Goal: Task Accomplishment & Management: Use online tool/utility

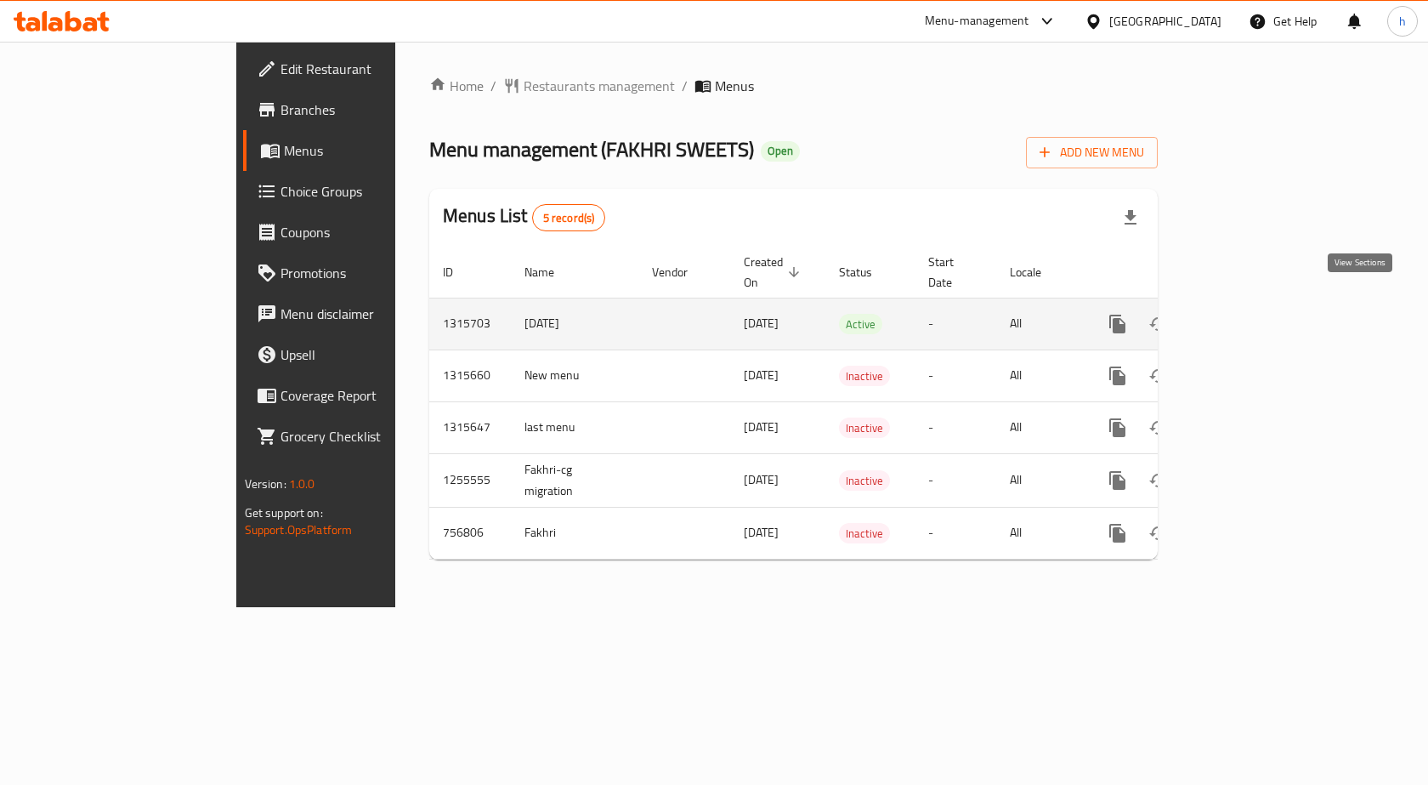
click at [1261, 304] on link "enhanced table" at bounding box center [1240, 324] width 41 height 41
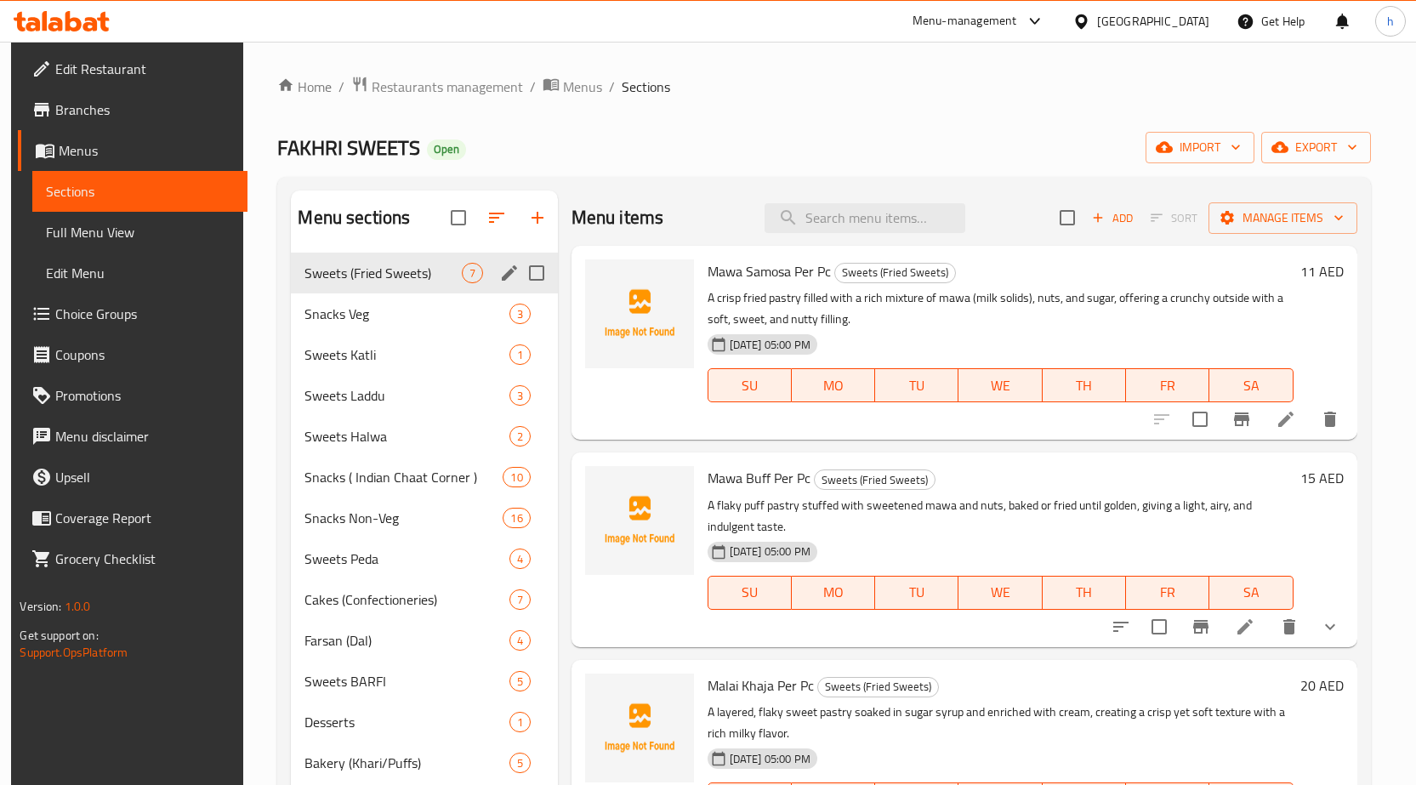
click at [347, 287] on div "Sweets (Fried Sweets) 7" at bounding box center [424, 273] width 266 height 41
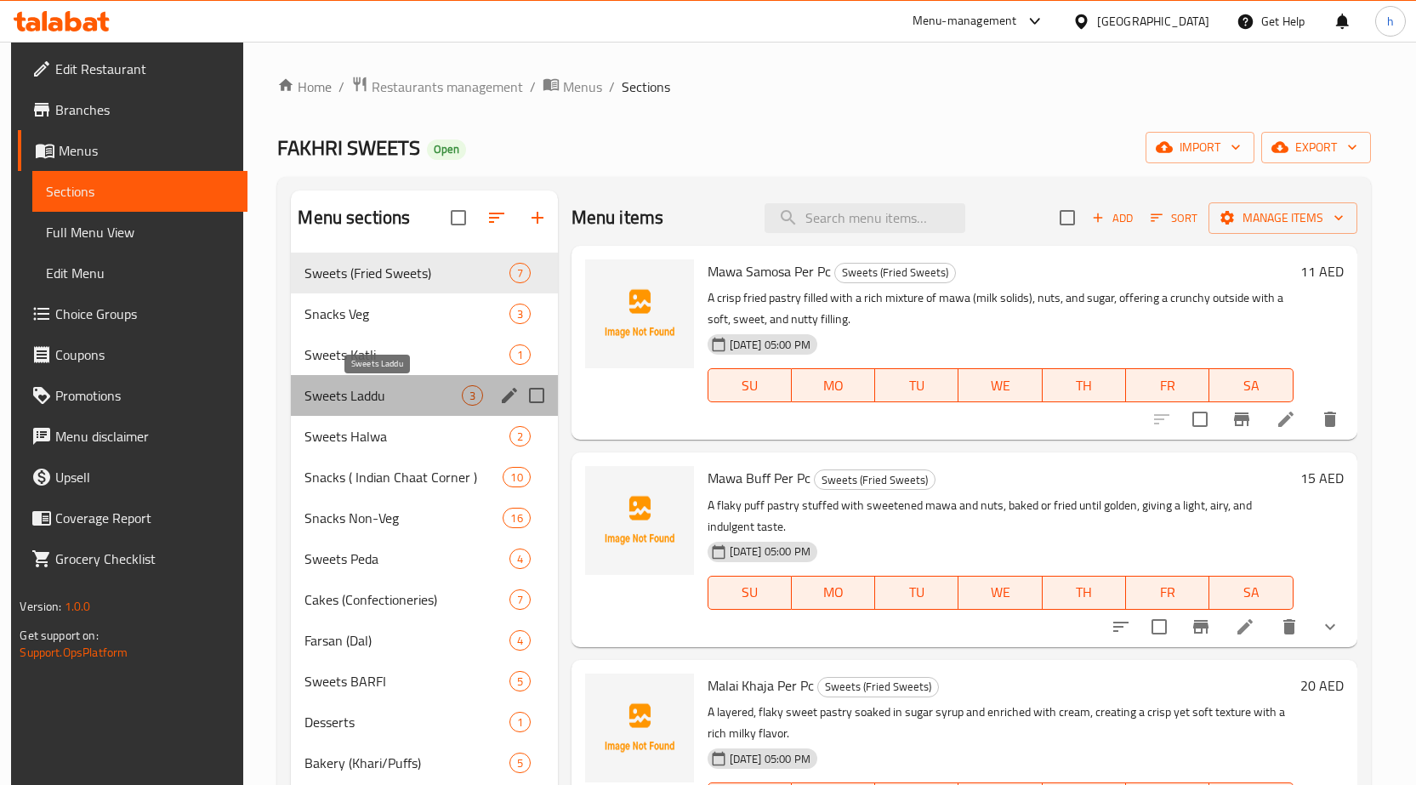
click at [404, 397] on span "Sweets Laddu" at bounding box center [382, 395] width 156 height 20
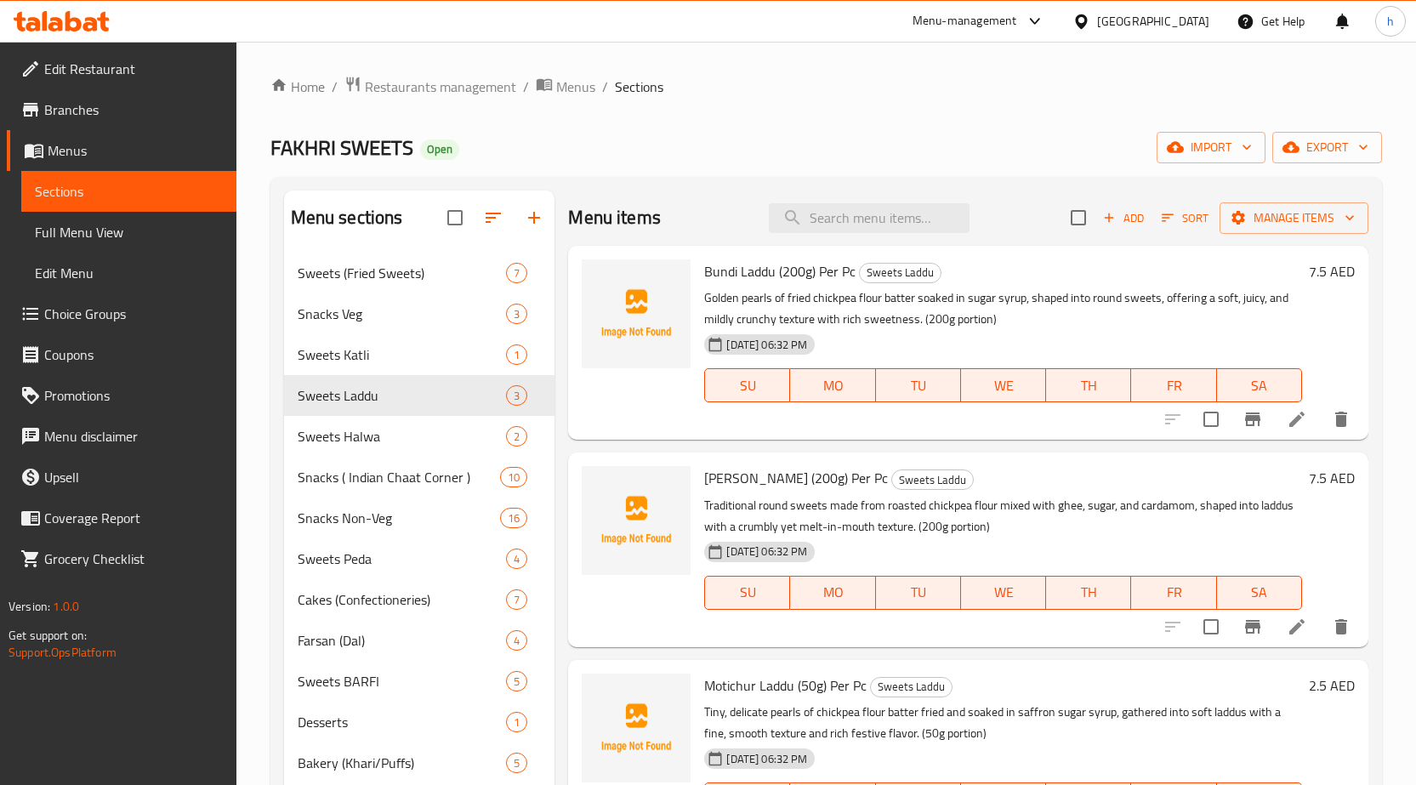
click at [703, 123] on div "Home / Restaurants management / Menus / Sections FAKHRI SWEETS Open import expo…" at bounding box center [825, 603] width 1111 height 1054
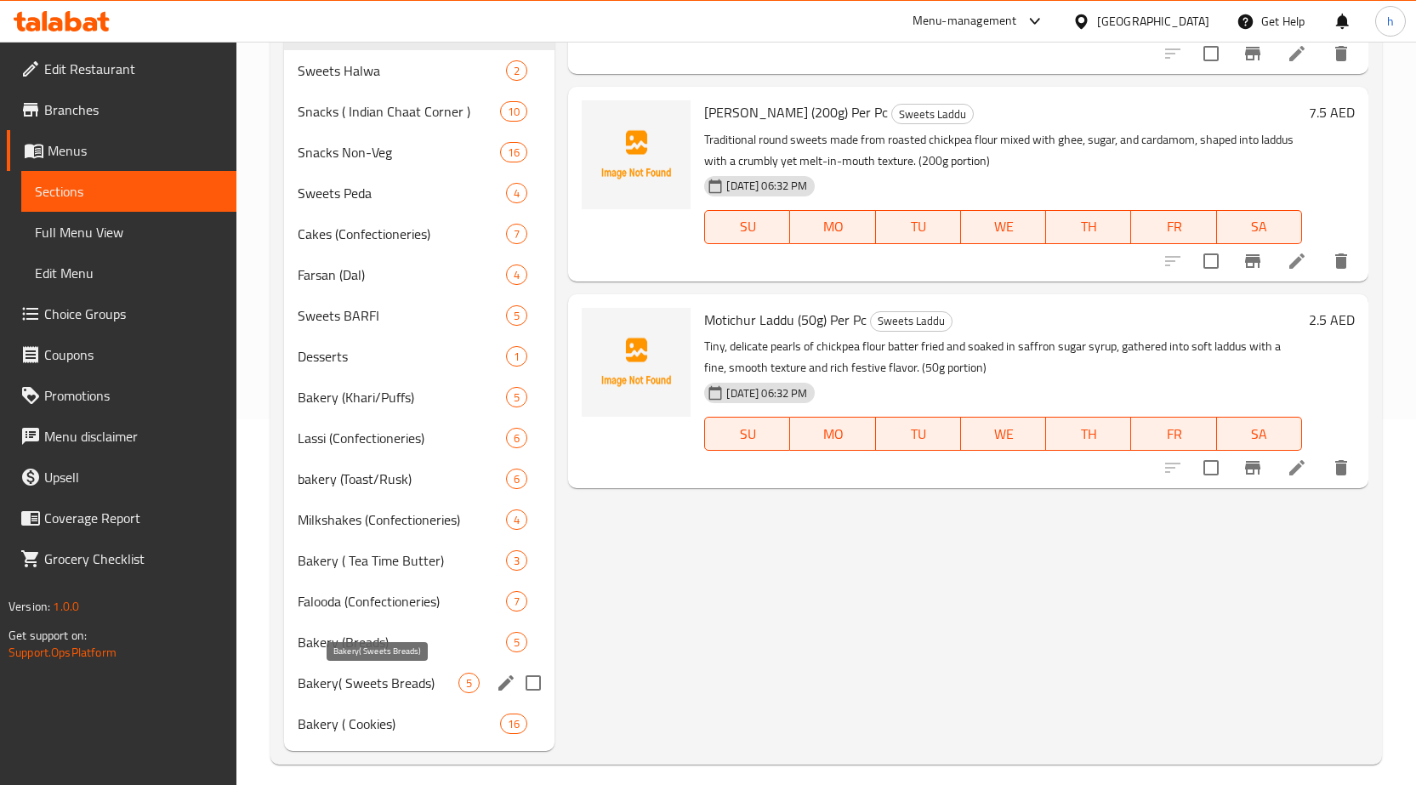
scroll to position [379, 0]
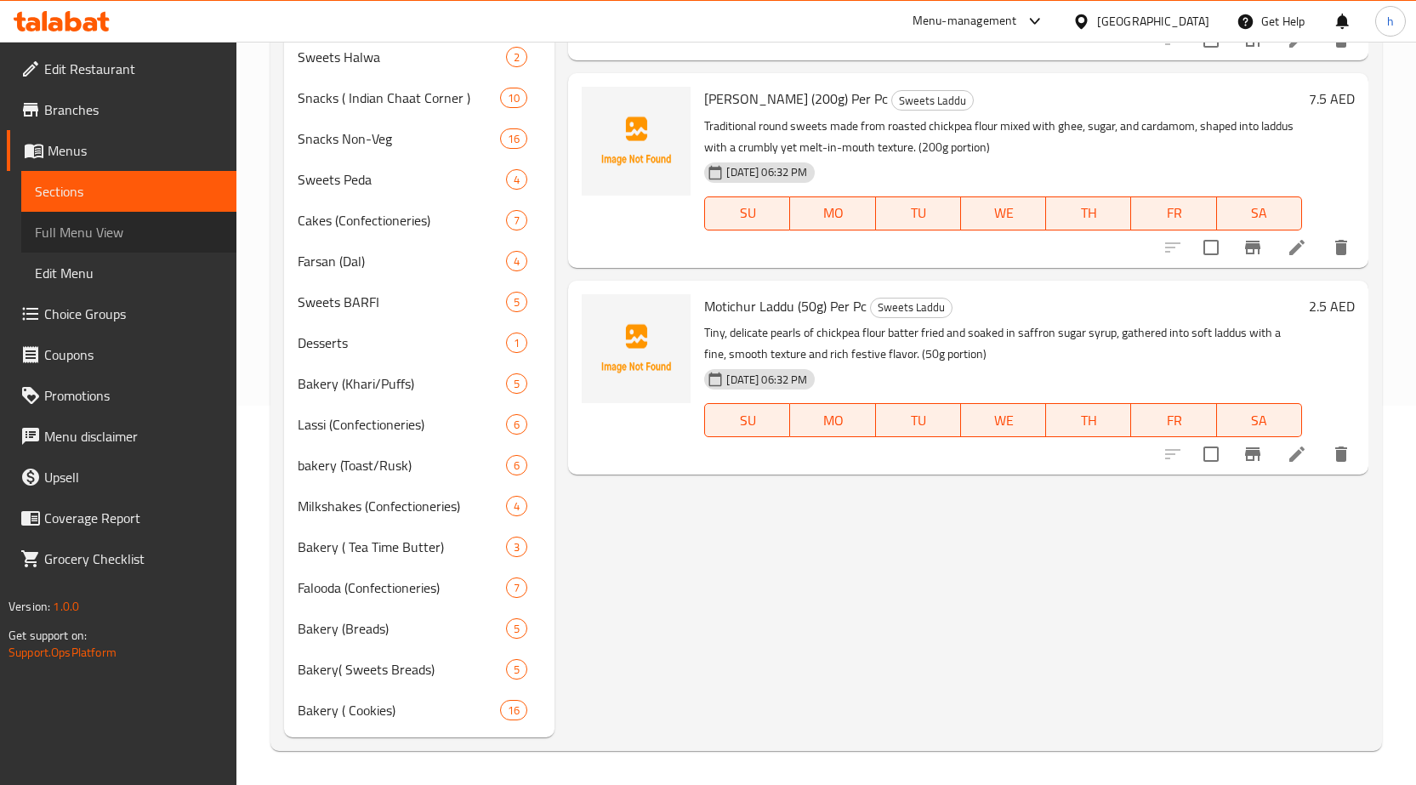
click at [82, 225] on span "Full Menu View" at bounding box center [129, 232] width 188 height 20
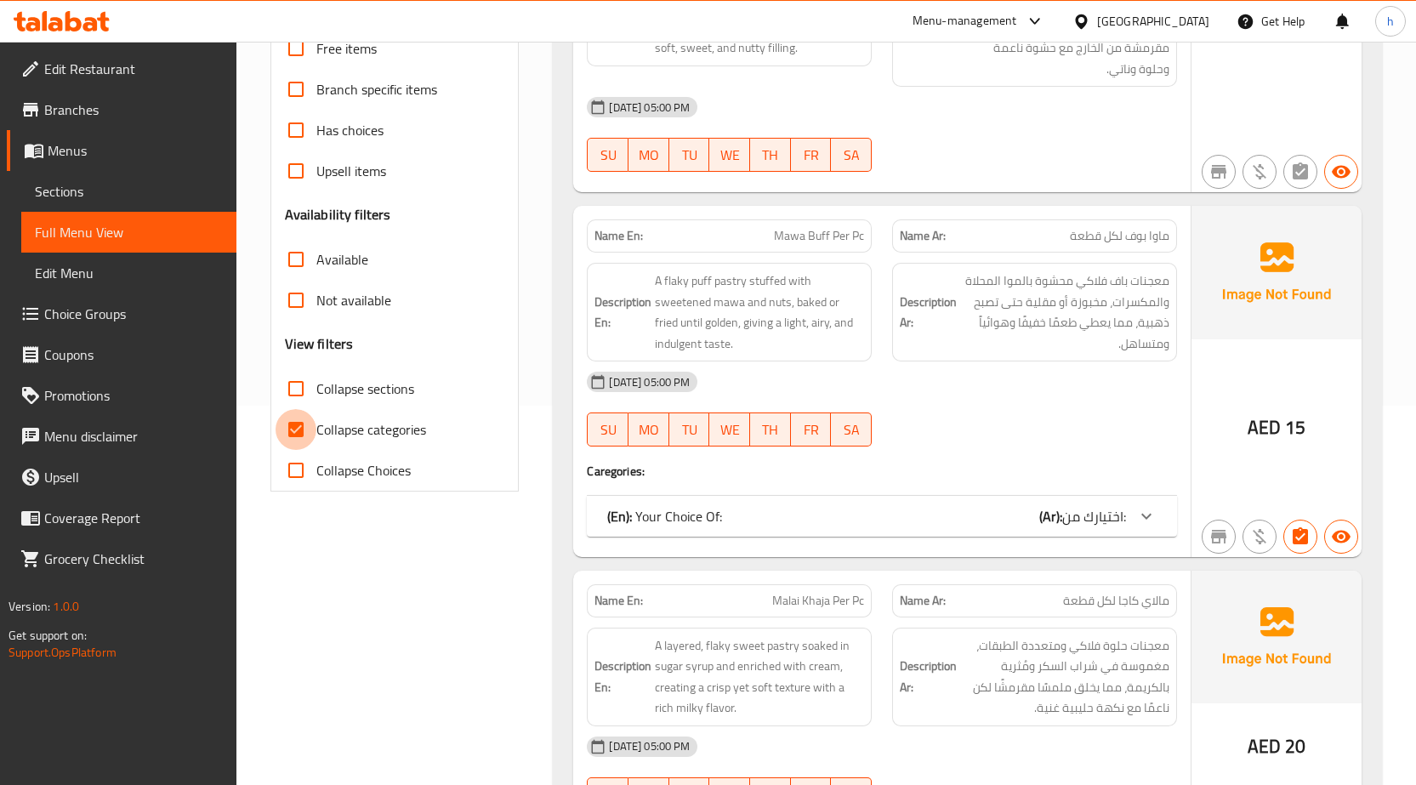
click at [287, 433] on input "Collapse categories" at bounding box center [295, 429] width 41 height 41
checkbox input "false"
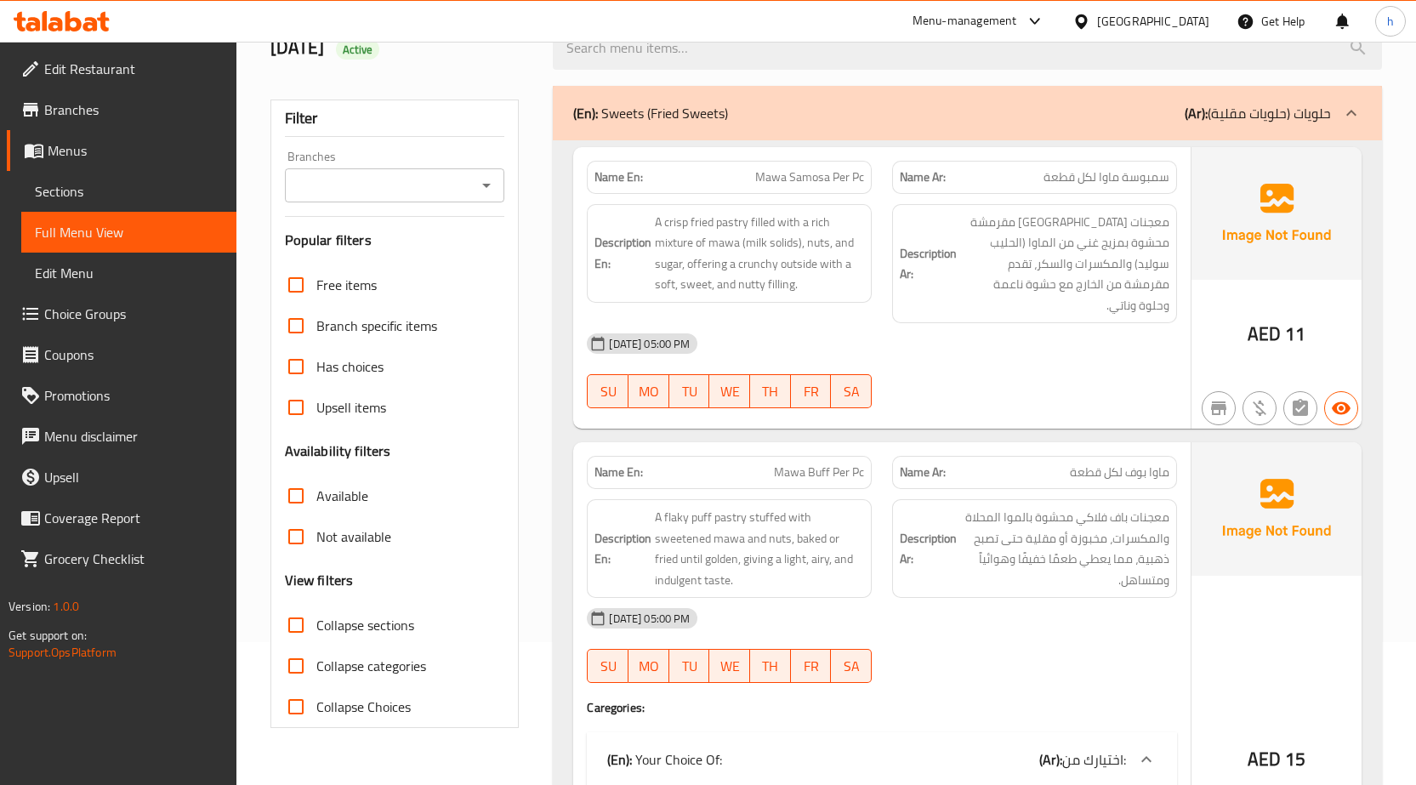
scroll to position [39, 0]
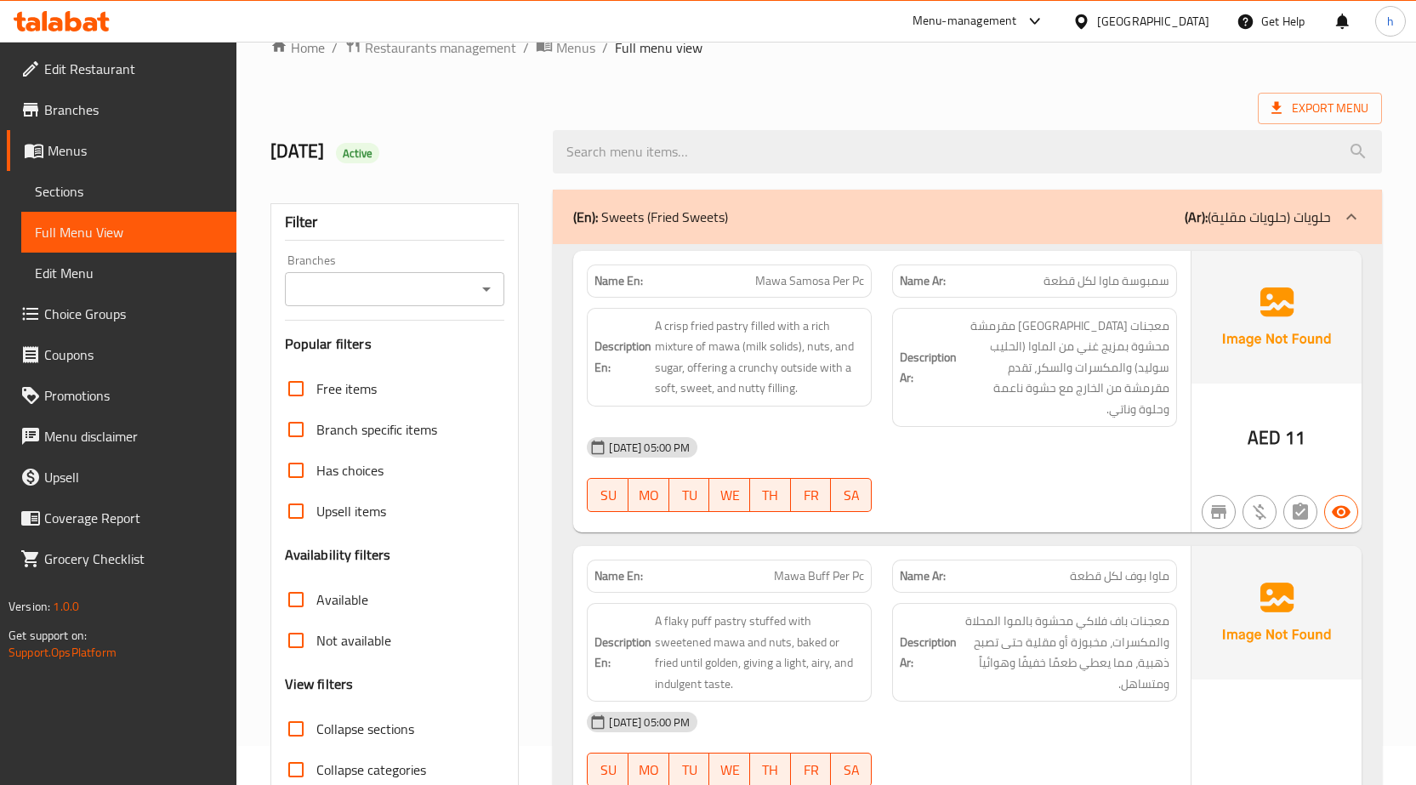
drag, startPoint x: 67, startPoint y: 184, endPoint x: 62, endPoint y: 196, distance: 12.9
click at [67, 184] on span "Sections" at bounding box center [129, 191] width 188 height 20
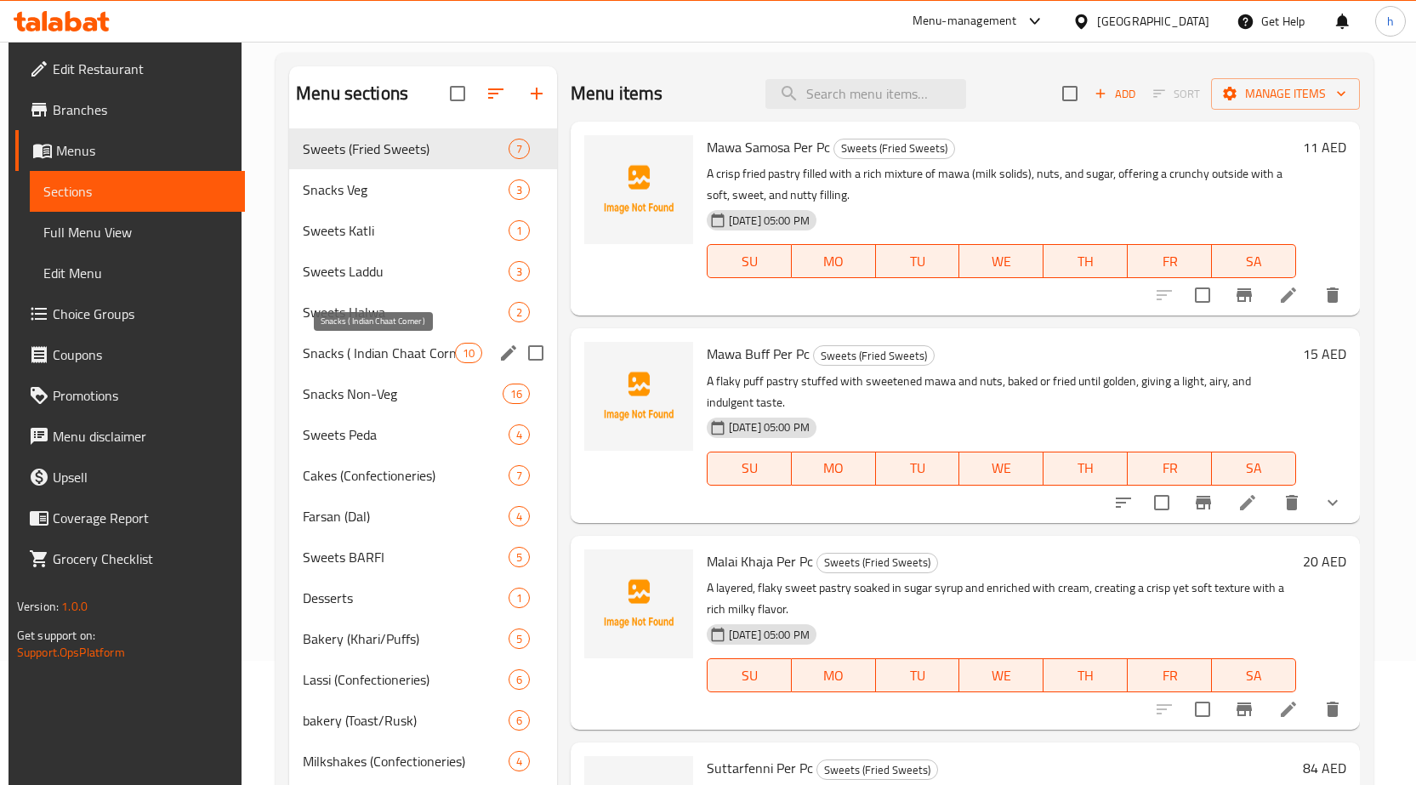
scroll to position [209, 0]
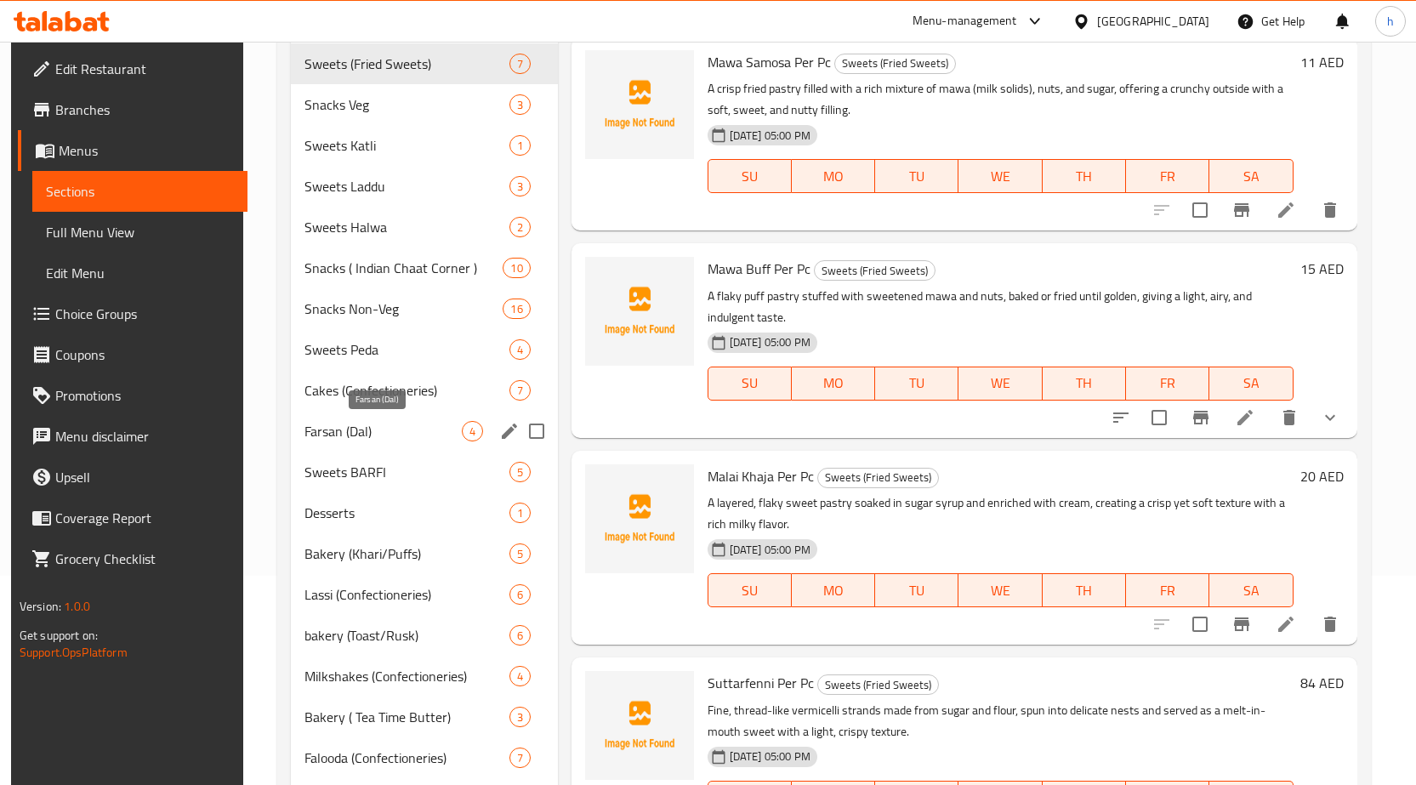
click at [384, 435] on span "Farsan (Dal)" at bounding box center [382, 431] width 156 height 20
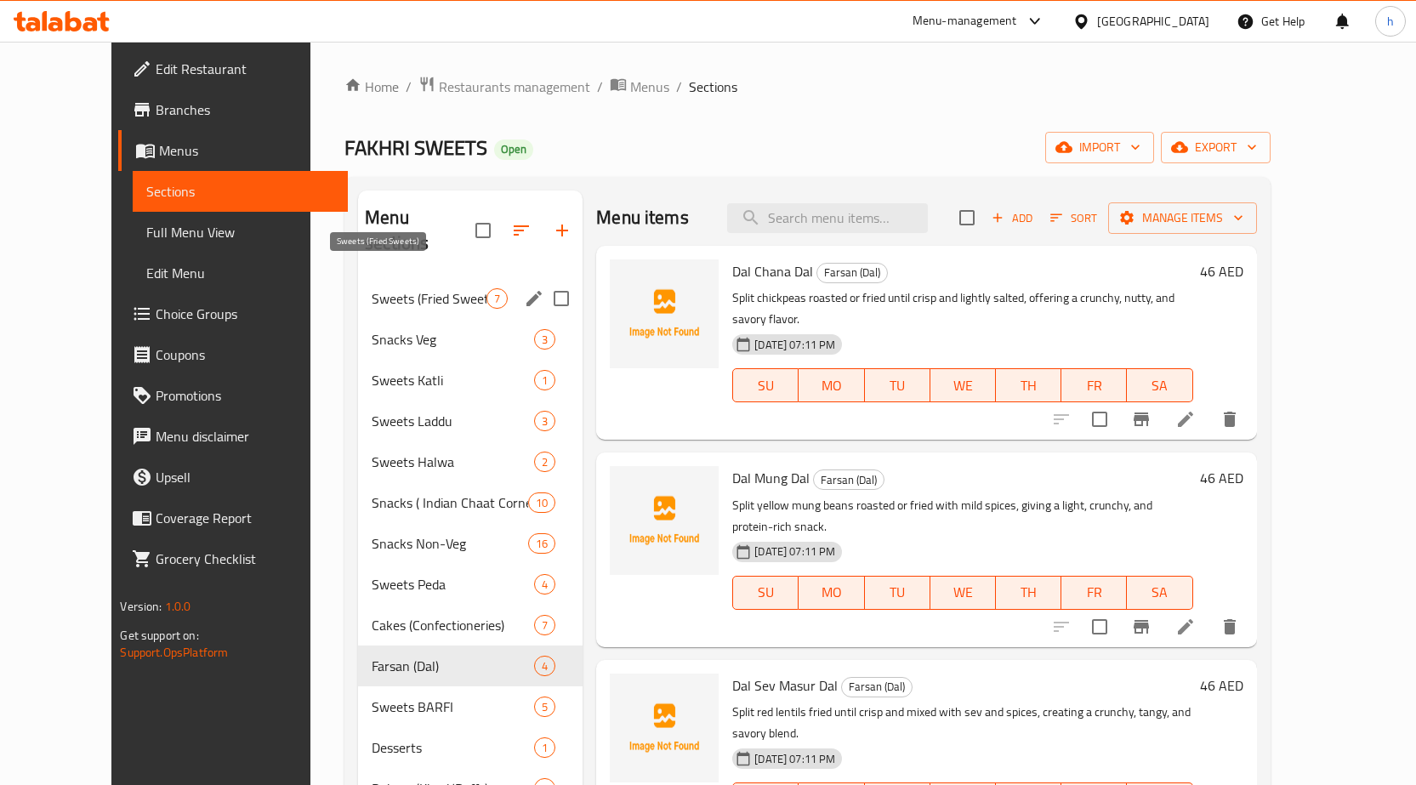
click at [413, 288] on span "Sweets (Fried Sweets)" at bounding box center [429, 298] width 115 height 20
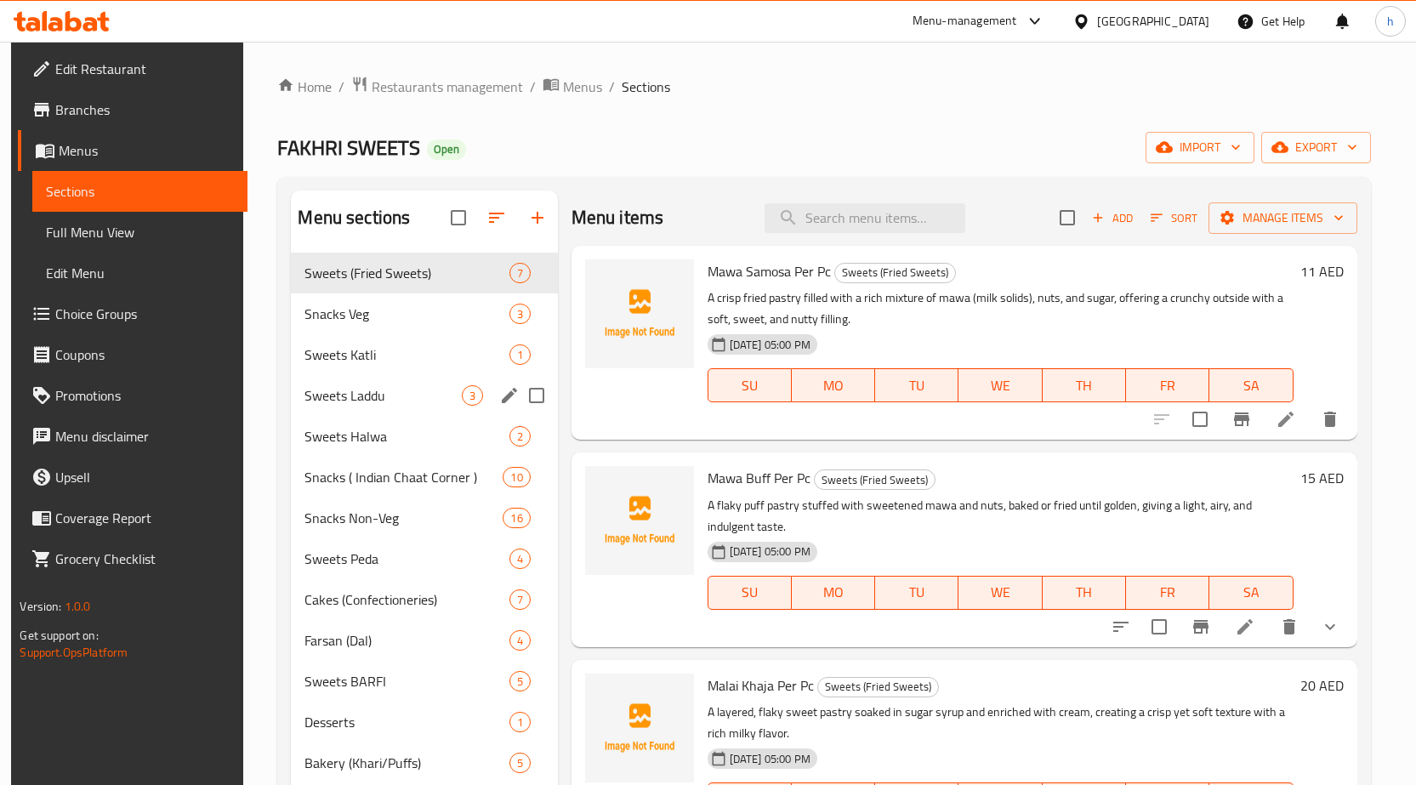
click at [392, 389] on span "Sweets Laddu" at bounding box center [382, 395] width 156 height 20
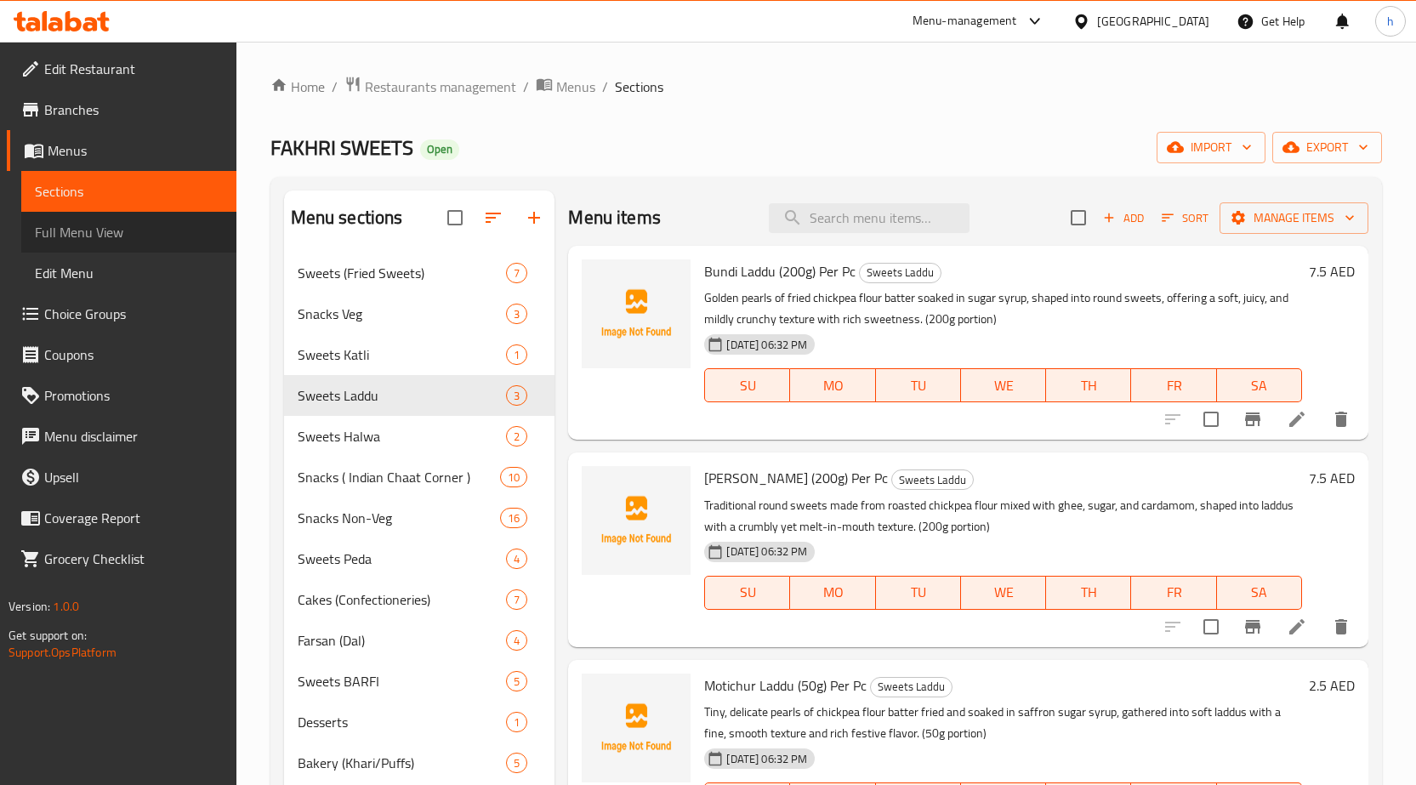
click at [77, 230] on span "Full Menu View" at bounding box center [129, 232] width 188 height 20
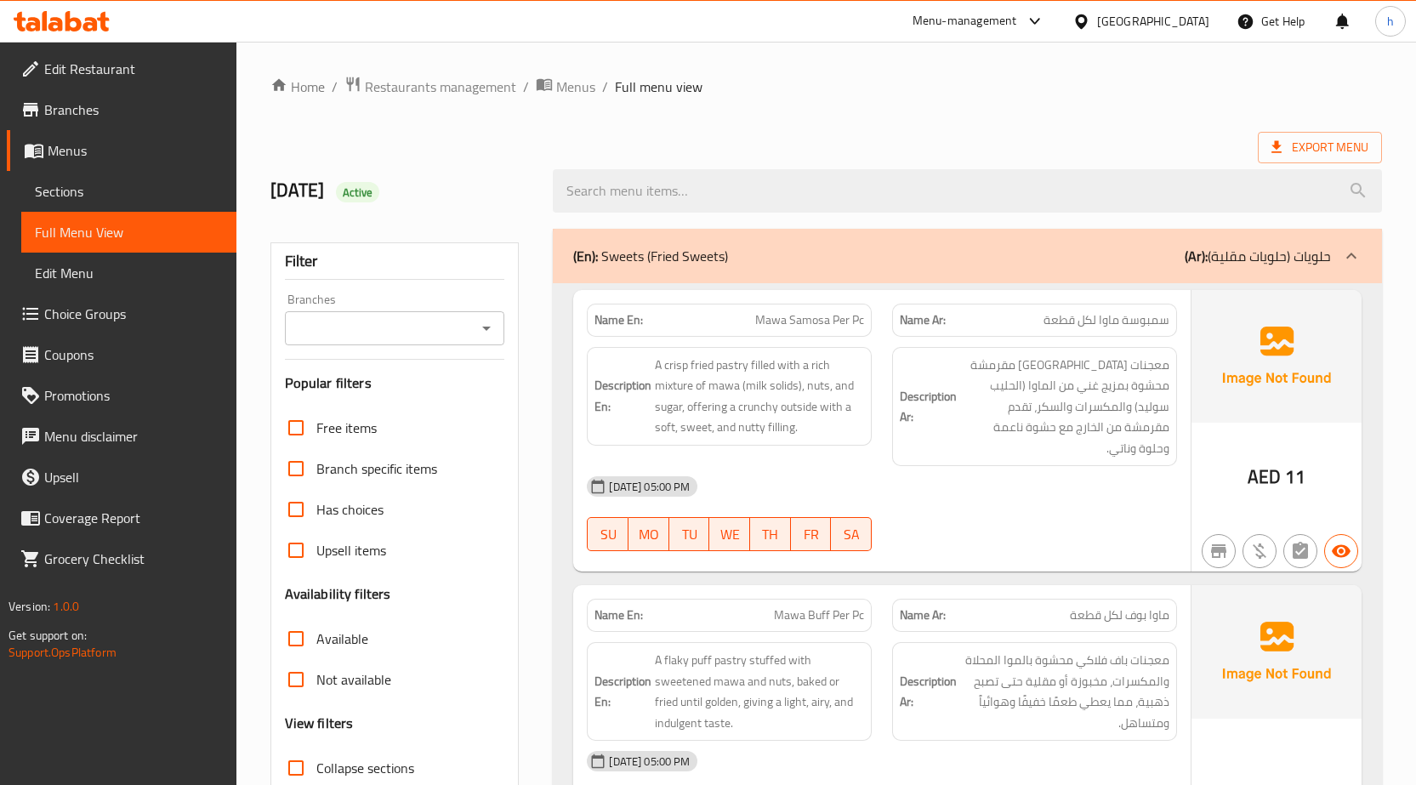
click at [646, 145] on div "Export Menu" at bounding box center [825, 147] width 1111 height 31
